Goal: Task Accomplishment & Management: Manage account settings

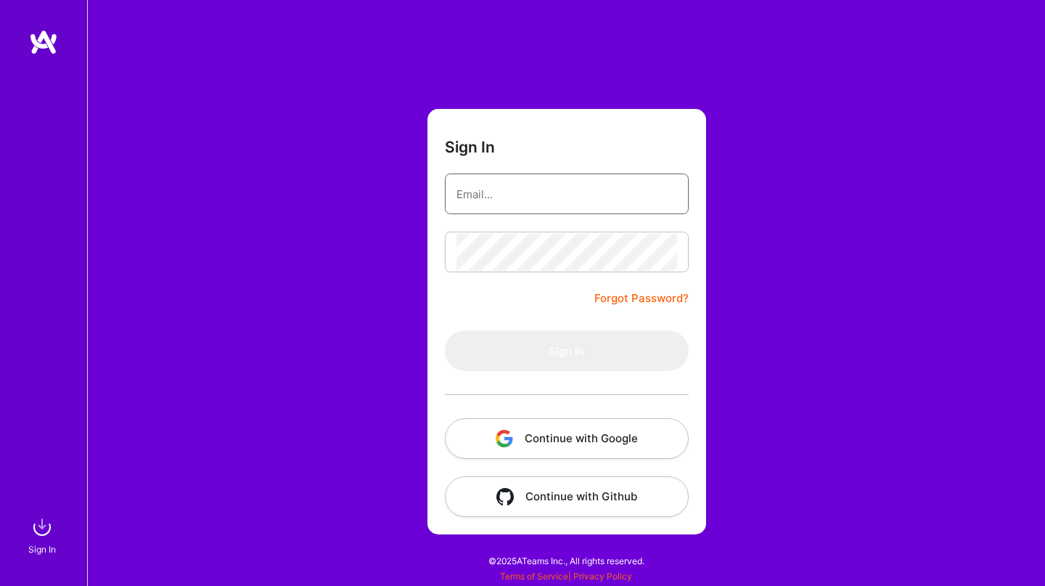
type input "[EMAIL_ADDRESS][DOMAIN_NAME]"
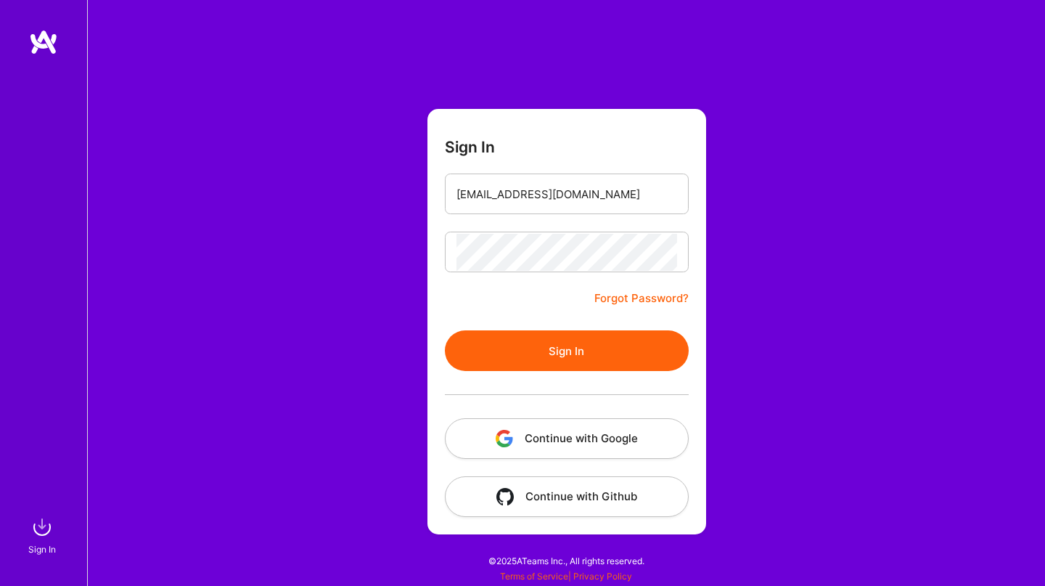
click at [585, 441] on button "Continue with Google" at bounding box center [567, 438] width 244 height 41
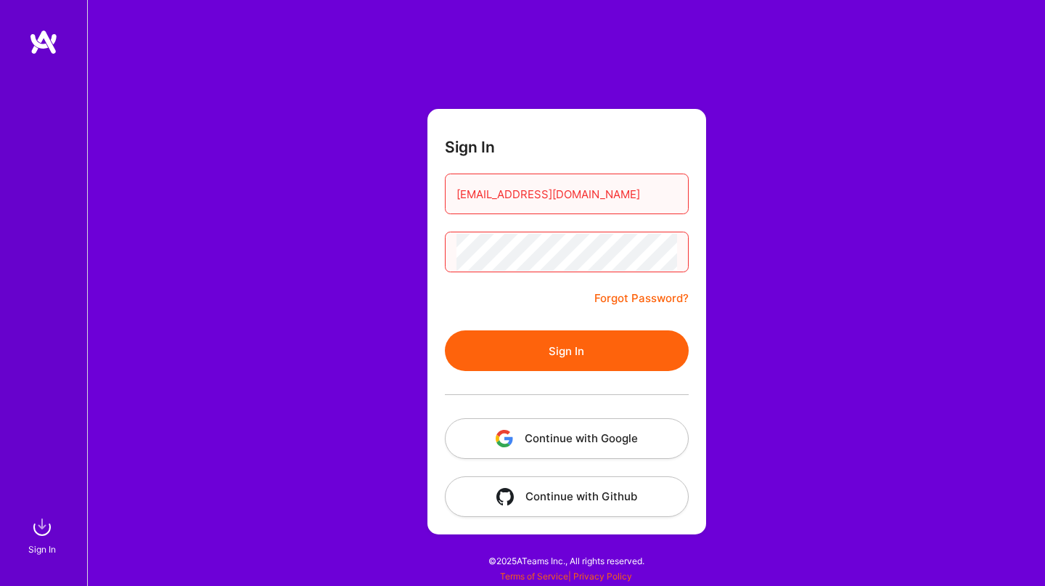
click at [516, 356] on button "Sign In" at bounding box center [567, 350] width 244 height 41
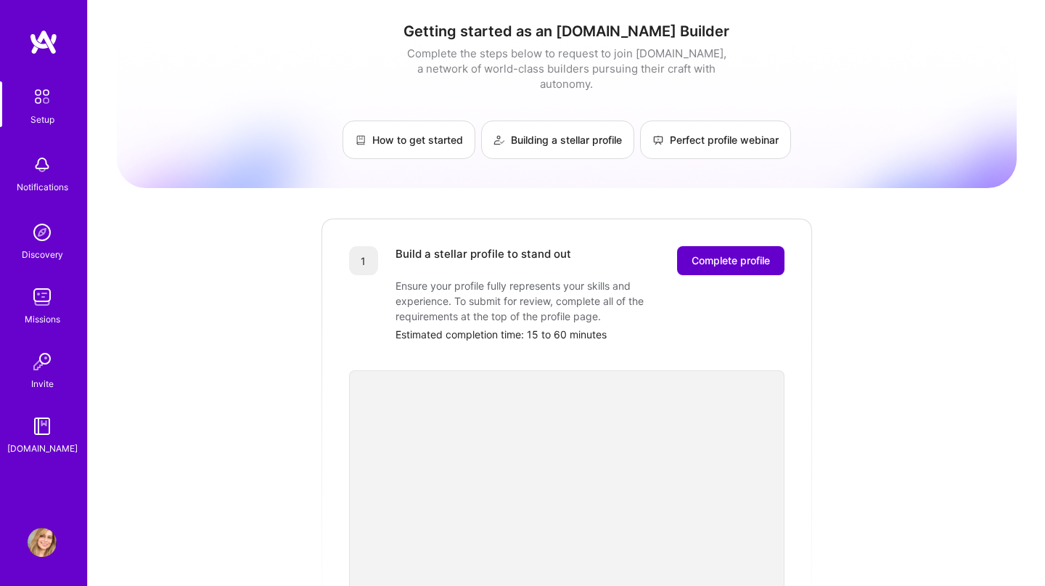
click at [763, 253] on span "Complete profile" at bounding box center [731, 260] width 78 height 15
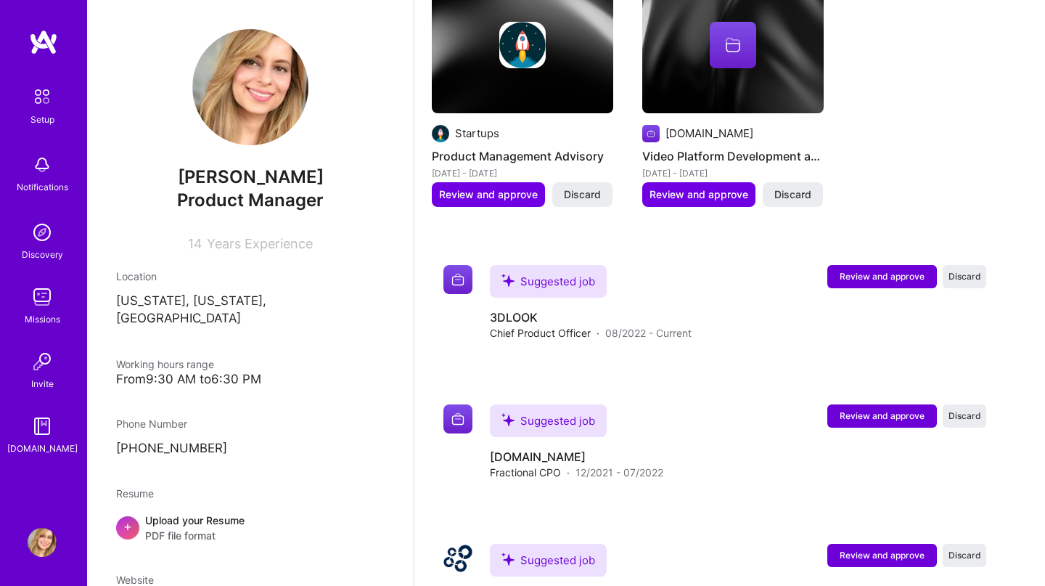
scroll to position [1687, 0]
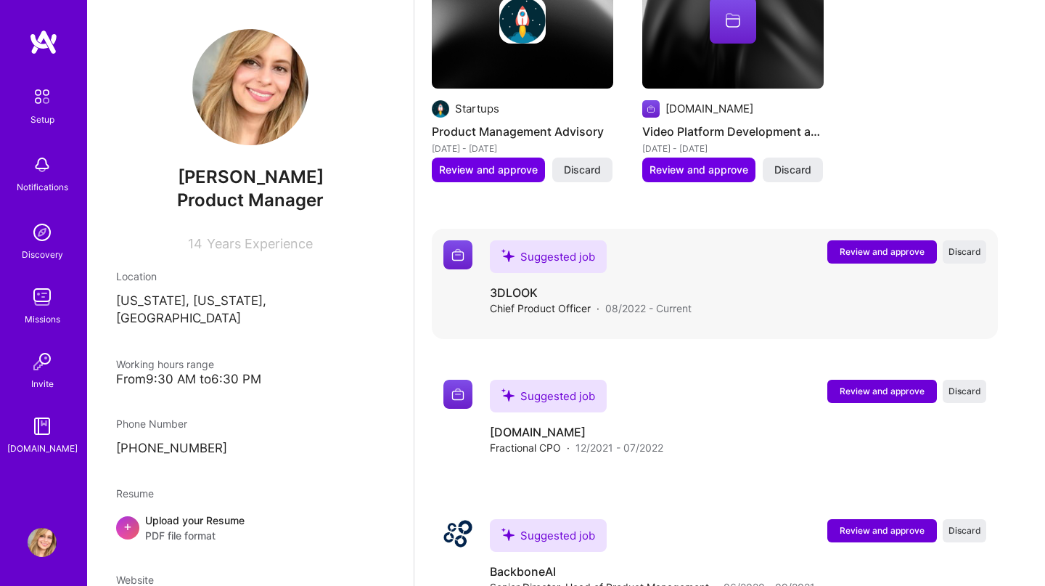
click at [557, 300] on span "Chief Product Officer" at bounding box center [540, 307] width 101 height 15
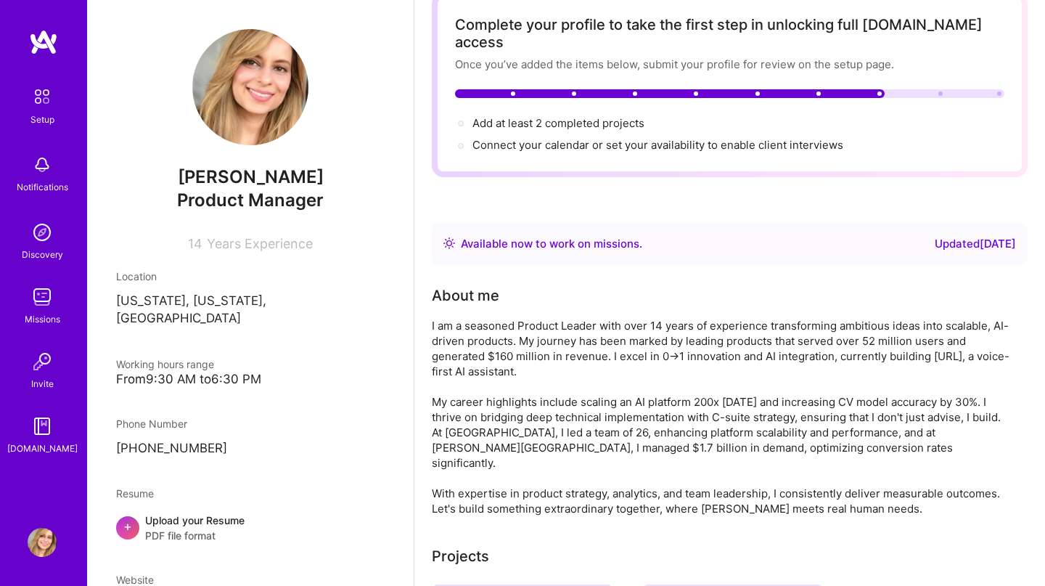
scroll to position [0, 0]
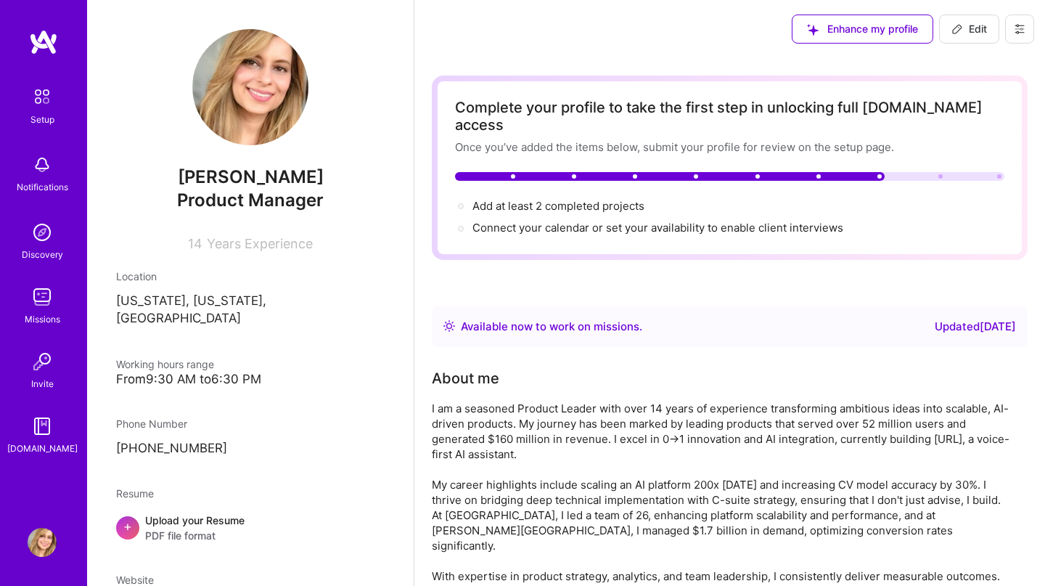
click at [962, 25] on span "Edit" at bounding box center [970, 29] width 36 height 15
select select "US"
select select "Right Now"
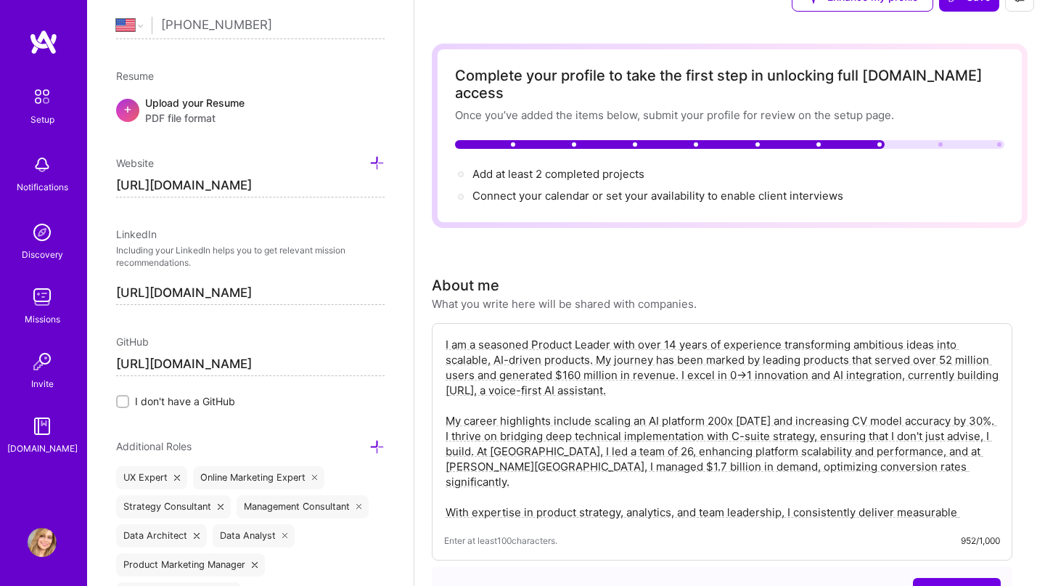
scroll to position [33, 0]
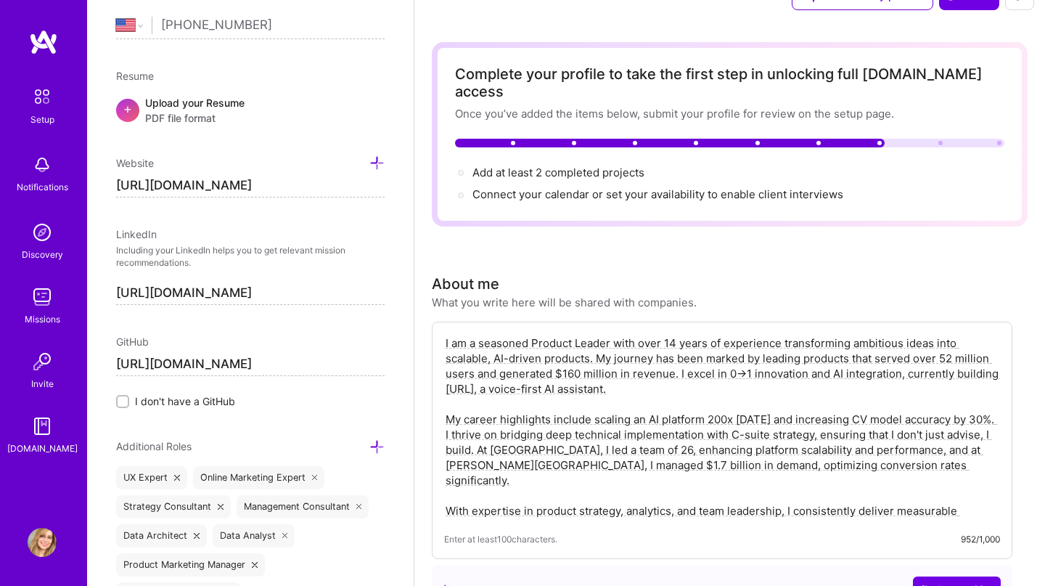
drag, startPoint x: 909, startPoint y: 451, endPoint x: 432, endPoint y: 401, distance: 480.3
click at [432, 401] on div "I am a seasoned Product Leader with over 14 years of experience transforming am…" at bounding box center [722, 440] width 581 height 237
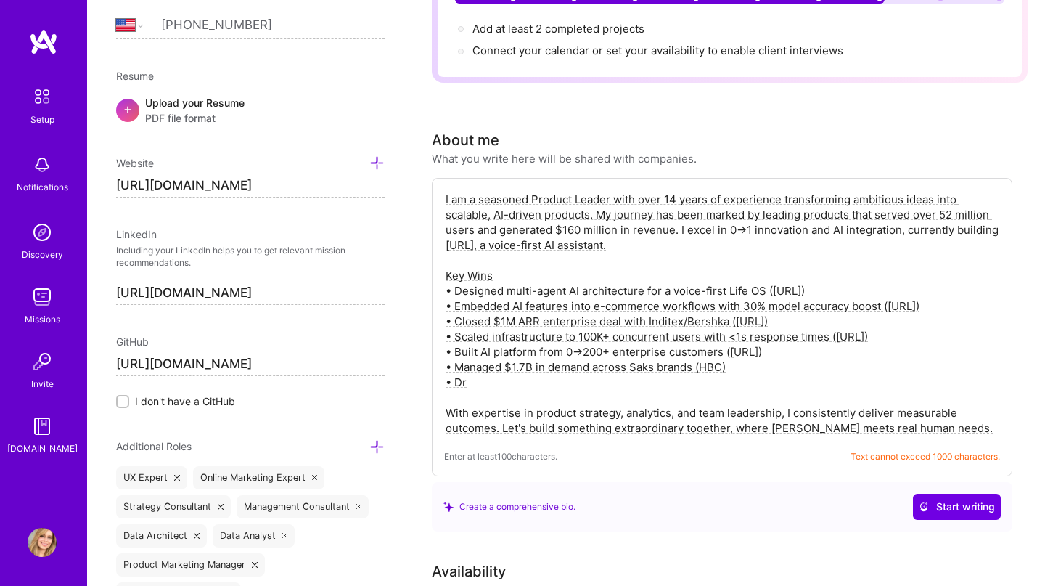
scroll to position [0, 0]
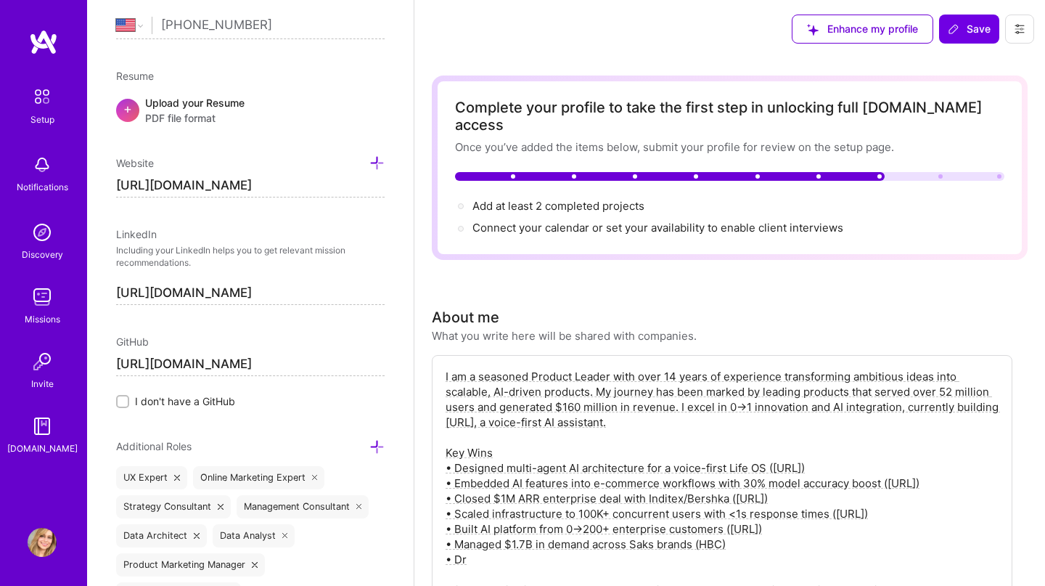
type textarea "I am a seasoned Product Leader with over 14 years of experience transforming am…"
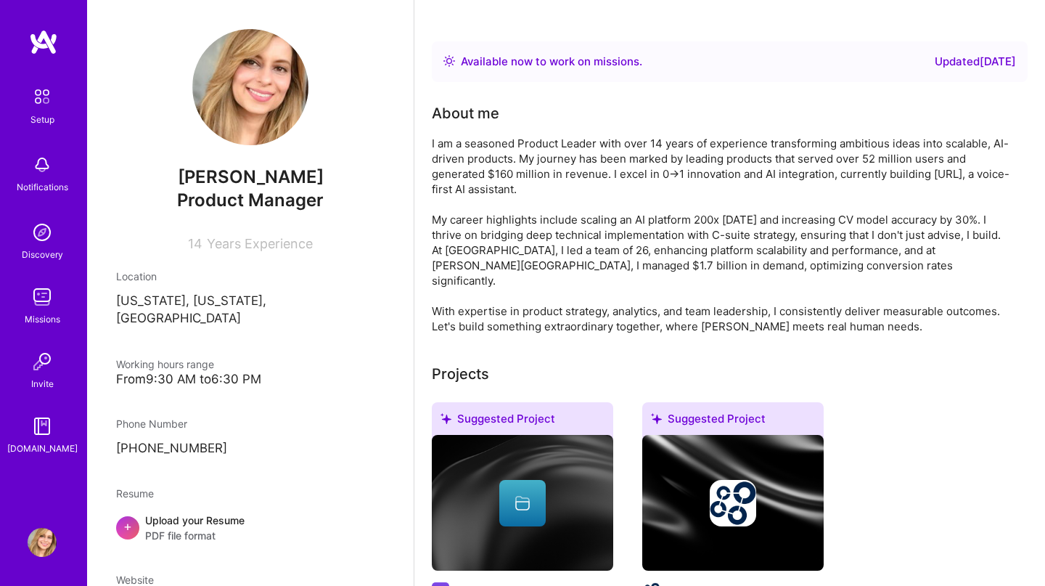
scroll to position [283, 0]
